Goal: Transaction & Acquisition: Purchase product/service

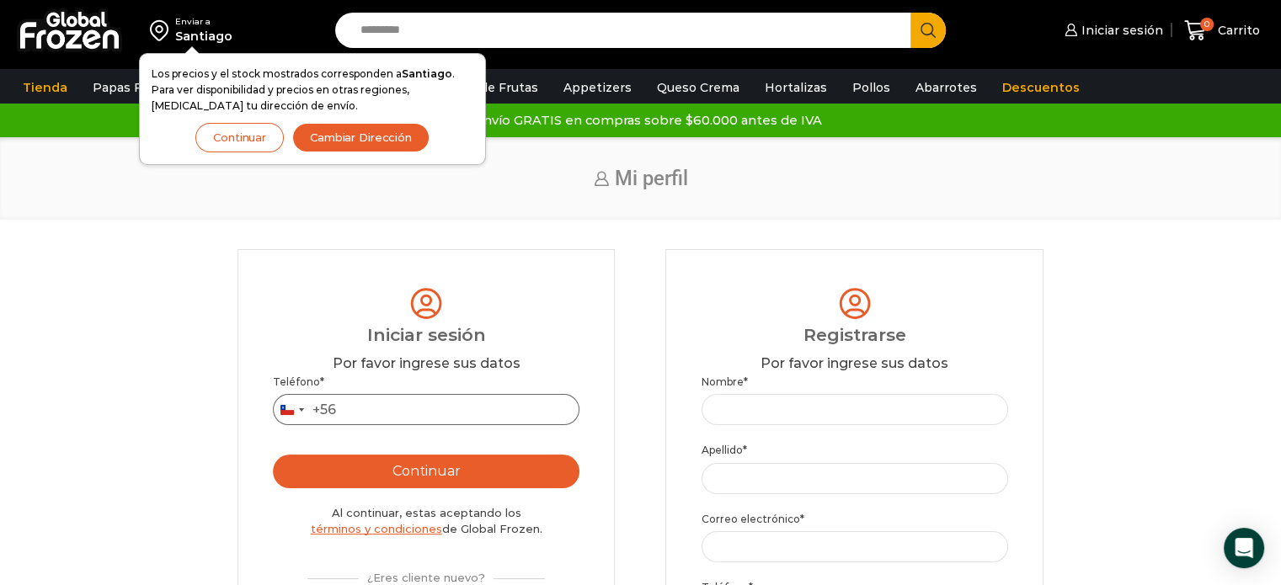
click at [516, 419] on input "Teléfono *" at bounding box center [426, 409] width 307 height 31
type input "*********"
click at [473, 473] on button "Continuar" at bounding box center [426, 472] width 307 height 34
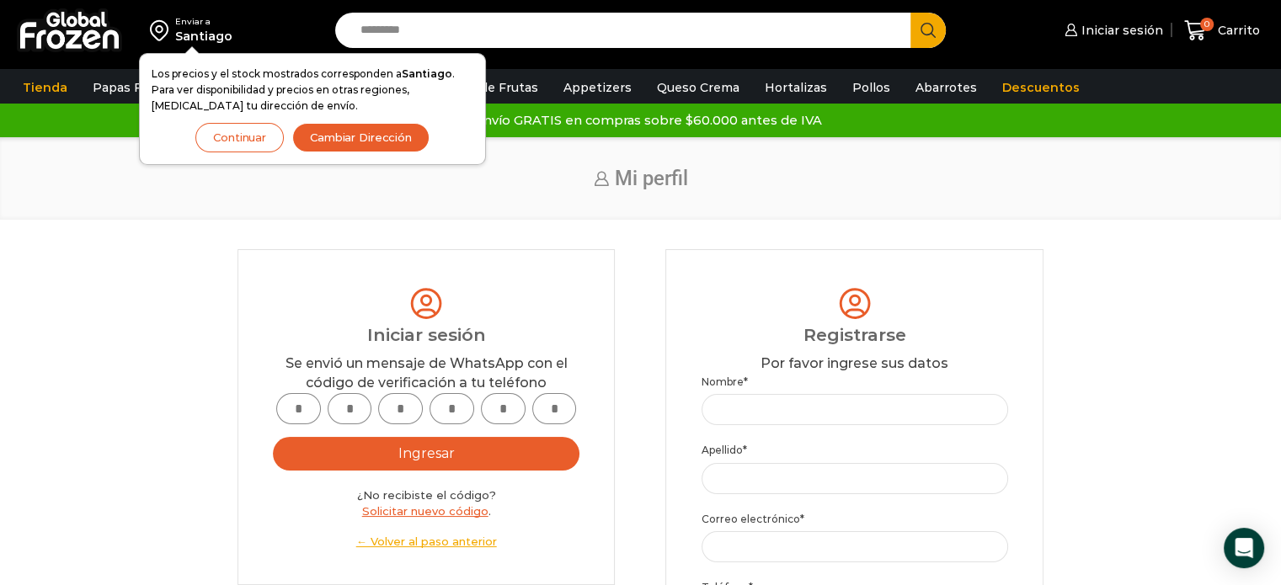
click at [289, 404] on input "text" at bounding box center [298, 408] width 45 height 31
type input "*"
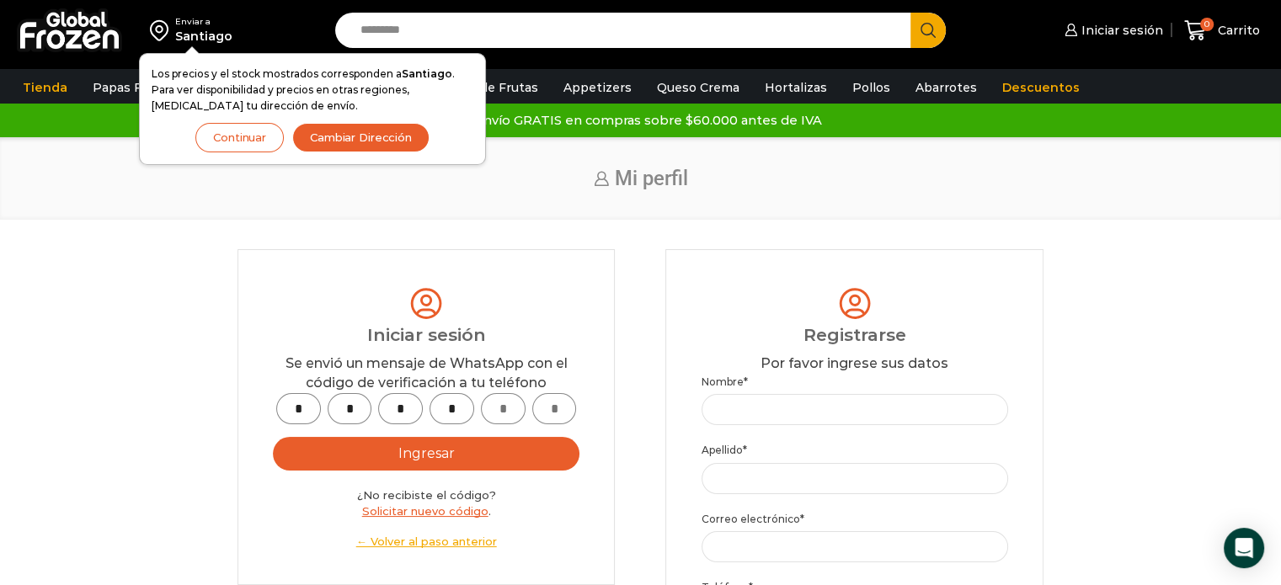
type input "*"
click at [339, 456] on button "Ingresar" at bounding box center [426, 454] width 307 height 34
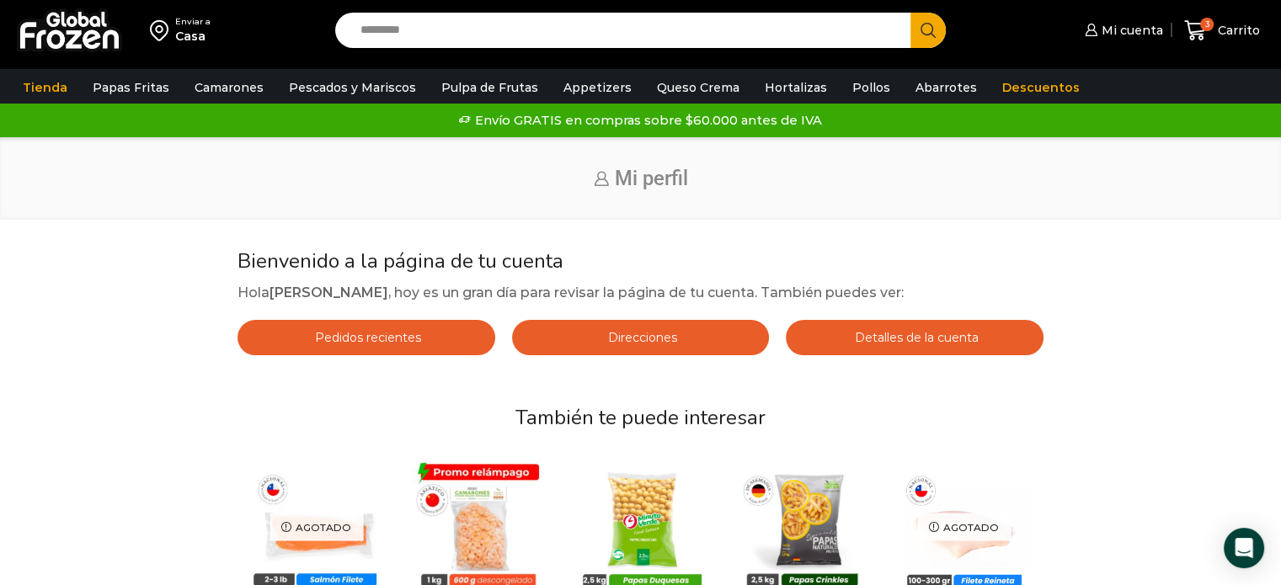
click at [1100, 192] on div "Inicio Mi perfil" at bounding box center [640, 178] width 1281 height 83
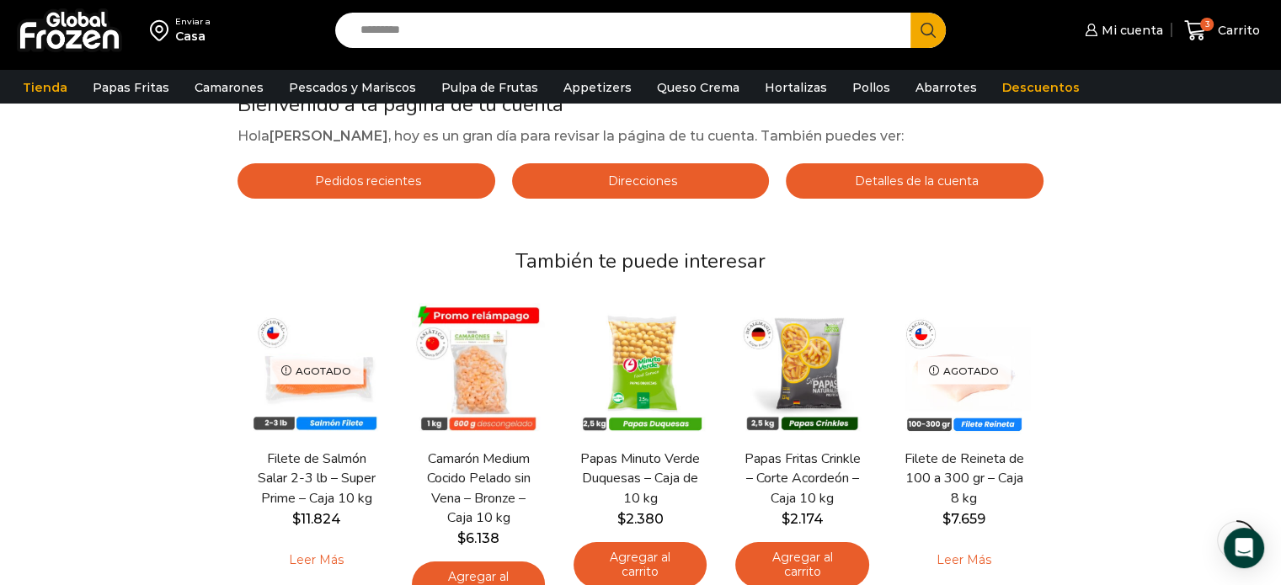
scroll to position [236, 0]
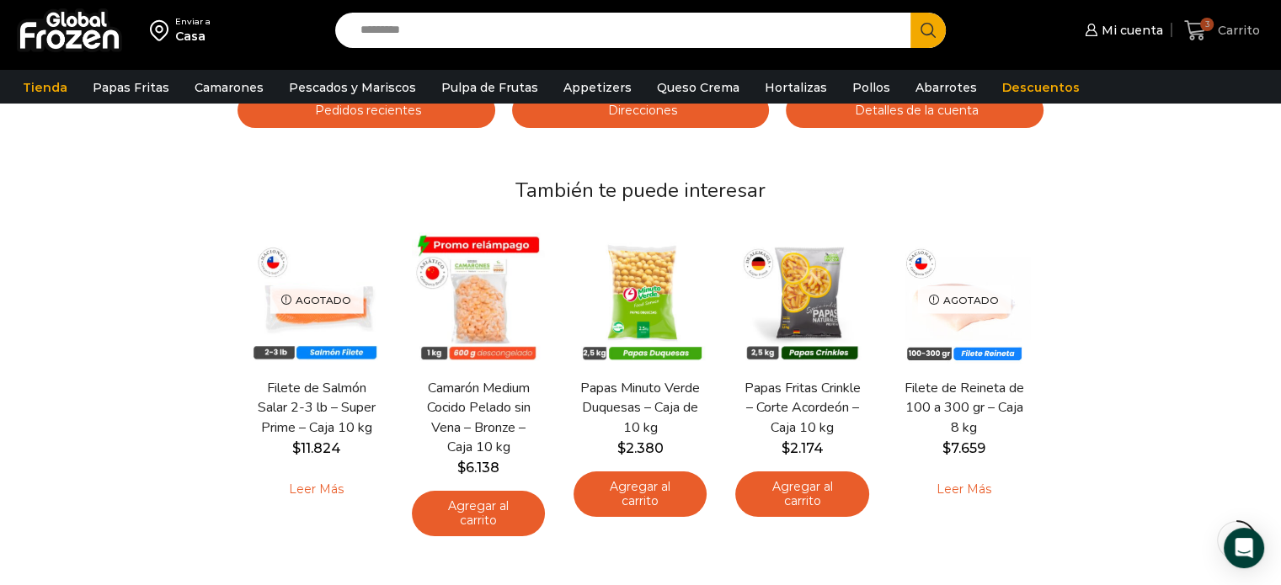
click at [1206, 26] on span "3" at bounding box center [1206, 24] width 13 height 13
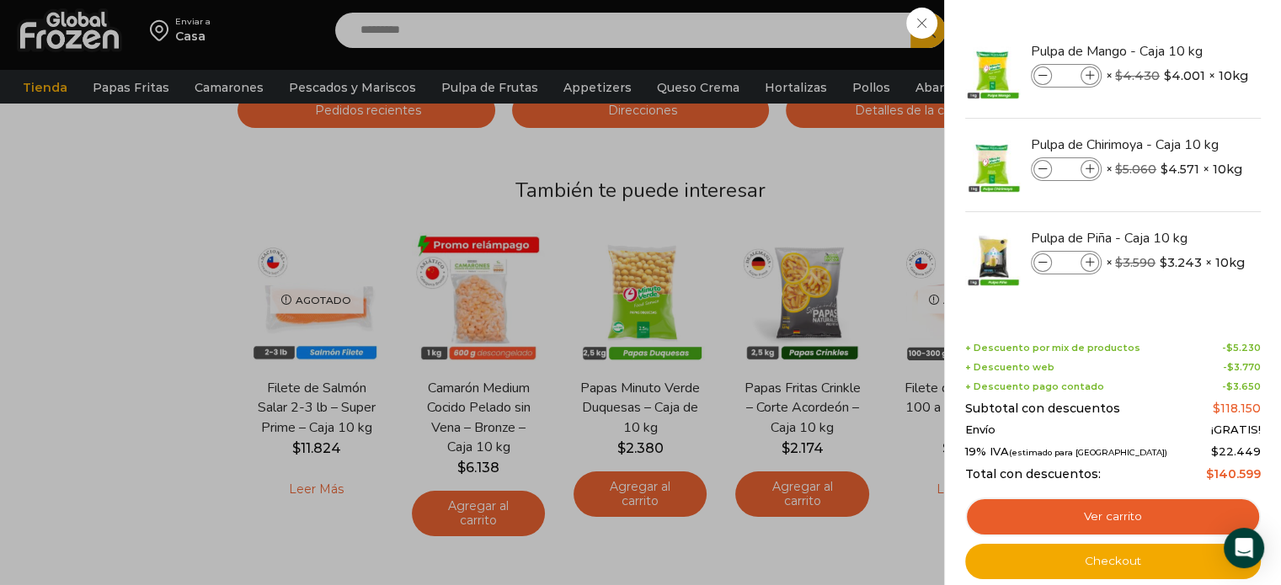
click at [1180, 51] on div "3 [GEOGRAPHIC_DATA] 3 3 Shopping Cart * $" at bounding box center [1222, 31] width 84 height 40
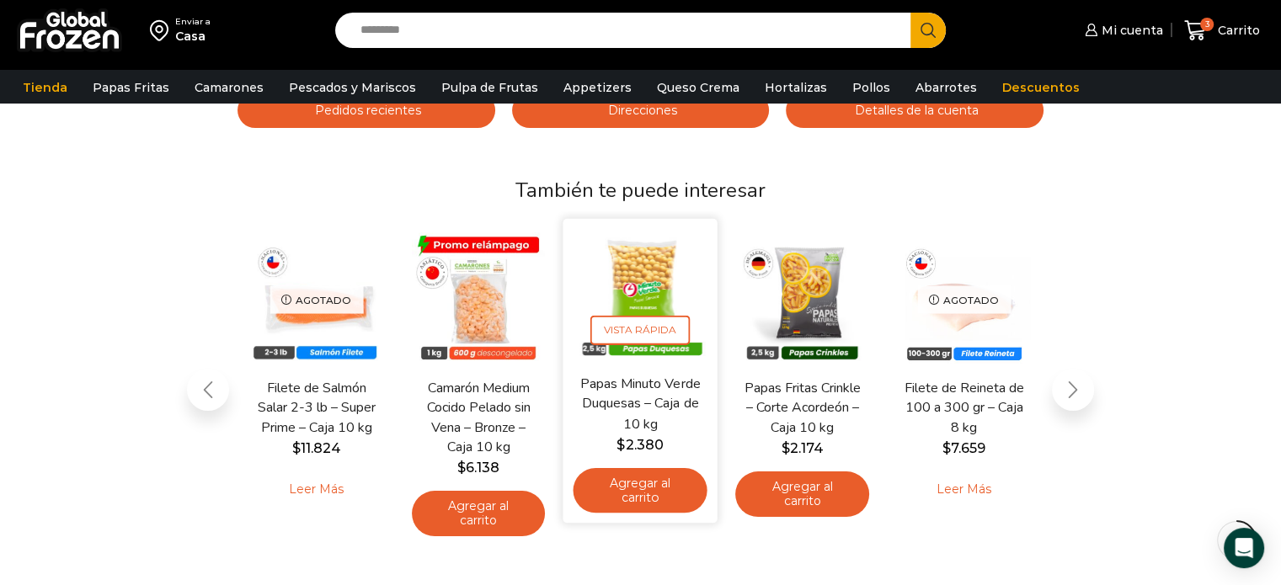
click at [635, 497] on link "Agregar al carrito" at bounding box center [640, 490] width 134 height 45
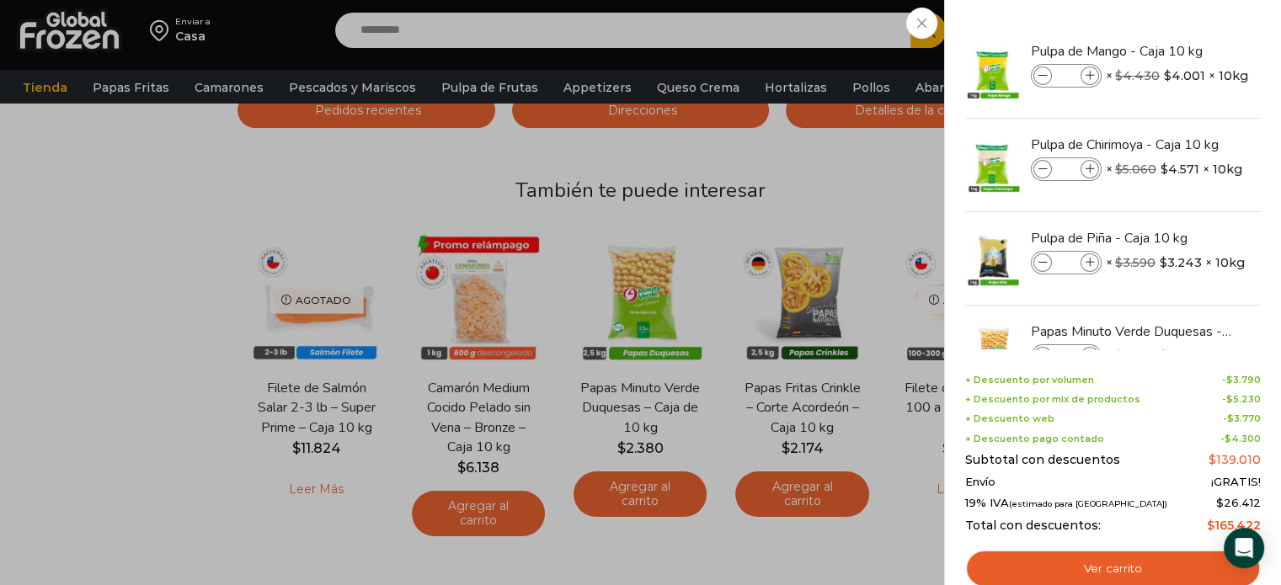
drag, startPoint x: 1260, startPoint y: 196, endPoint x: 1258, endPoint y: 264, distance: 68.2
click at [1258, 264] on div "4 Shopping Cart Pulpa de Mango - Caja 10 kg Pulpa de Mango - Caja 10 kg cantida…" at bounding box center [1112, 292] width 337 height 585
click at [1215, 215] on li "Pulpa [PERSON_NAME] 10 kg Pulpa [PERSON_NAME] 10 kg cantidad * × $ 3.590 Origin…" at bounding box center [1112, 258] width 299 height 93
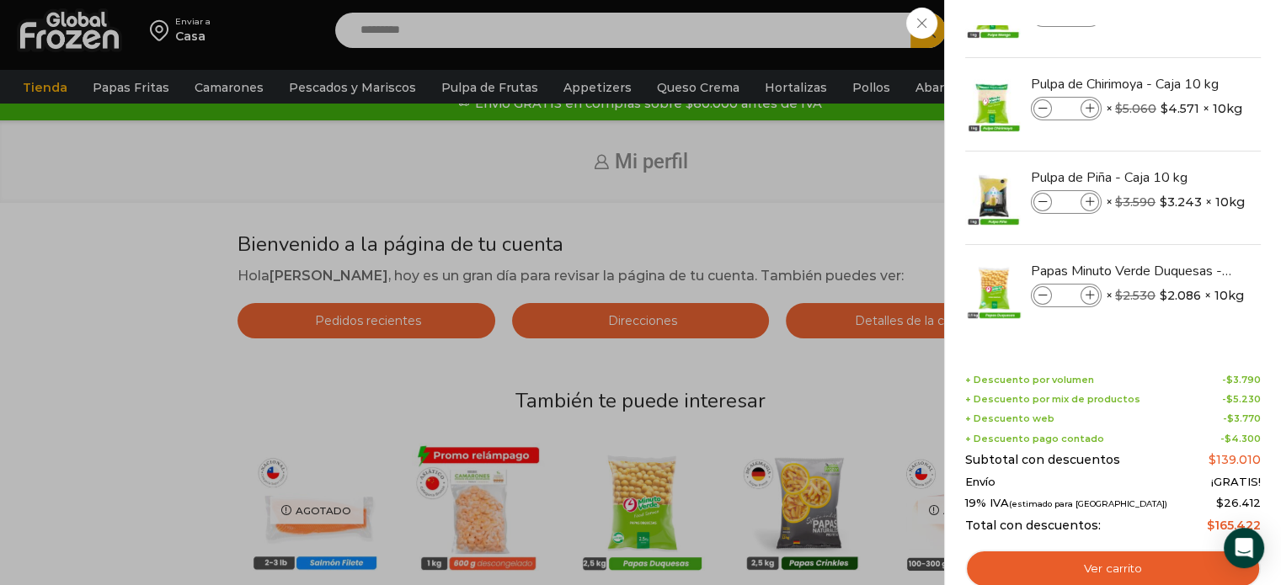
scroll to position [0, 0]
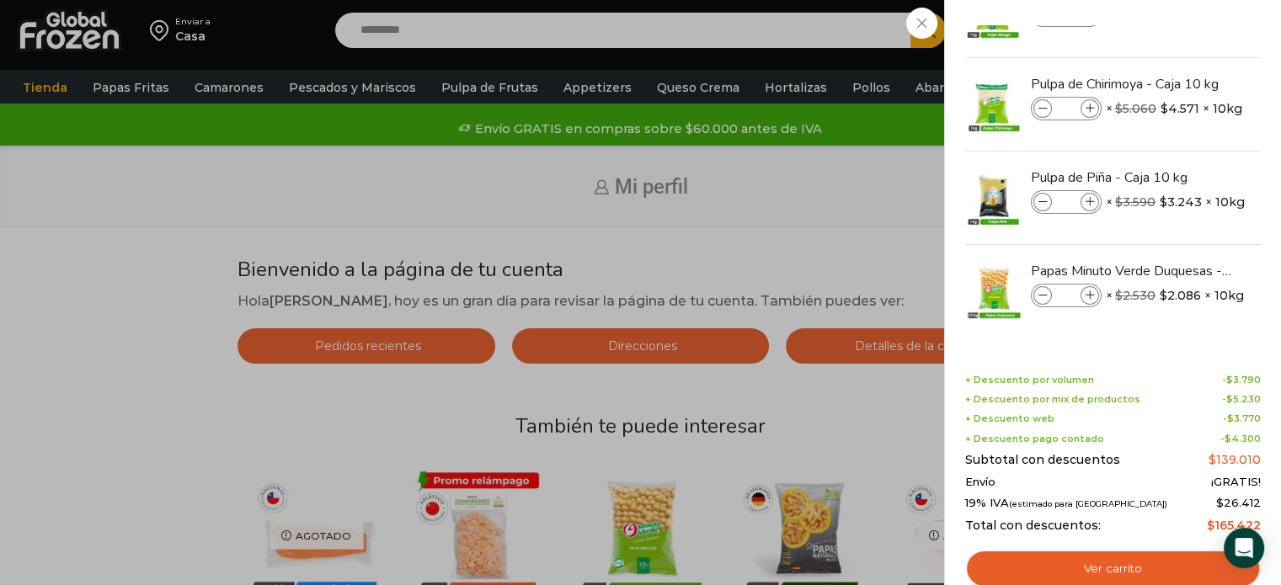
click at [1180, 51] on div "4 [GEOGRAPHIC_DATA] 4 4 Shopping Cart *" at bounding box center [1222, 31] width 84 height 40
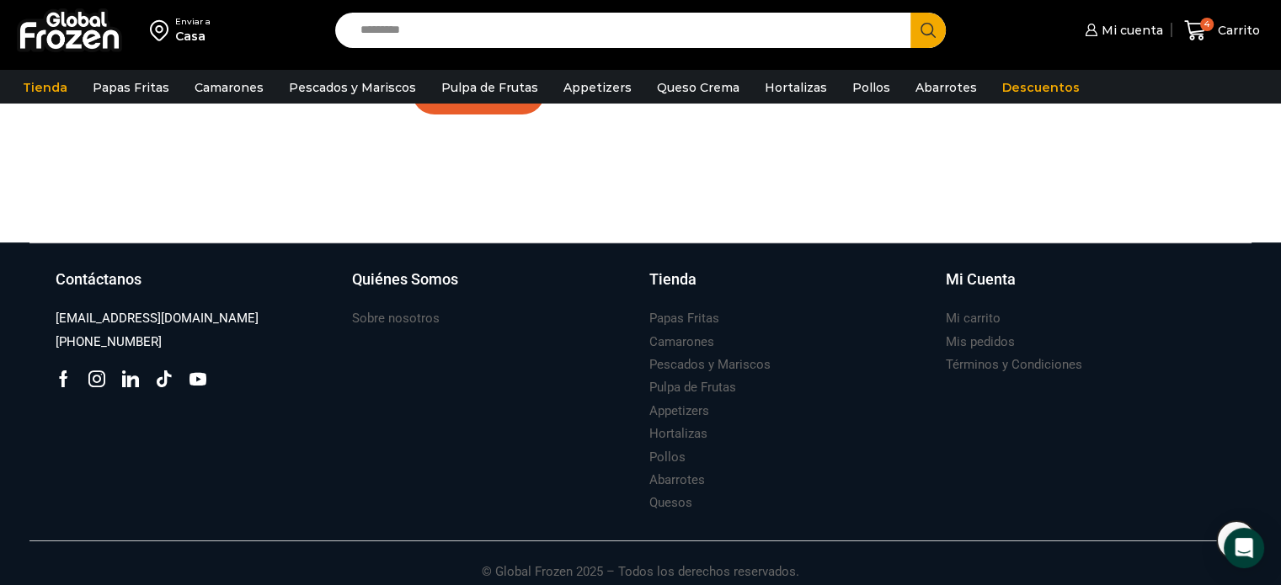
scroll to position [671, 0]
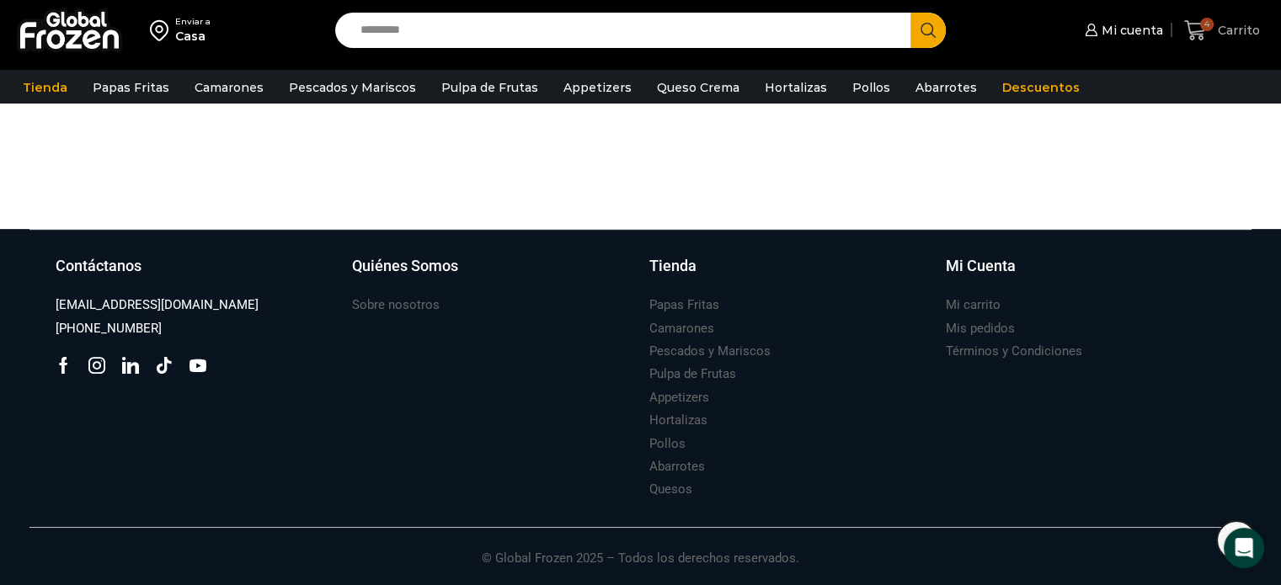
click at [1235, 13] on link "4 Carrito" at bounding box center [1222, 31] width 84 height 40
